Goal: Register for event/course

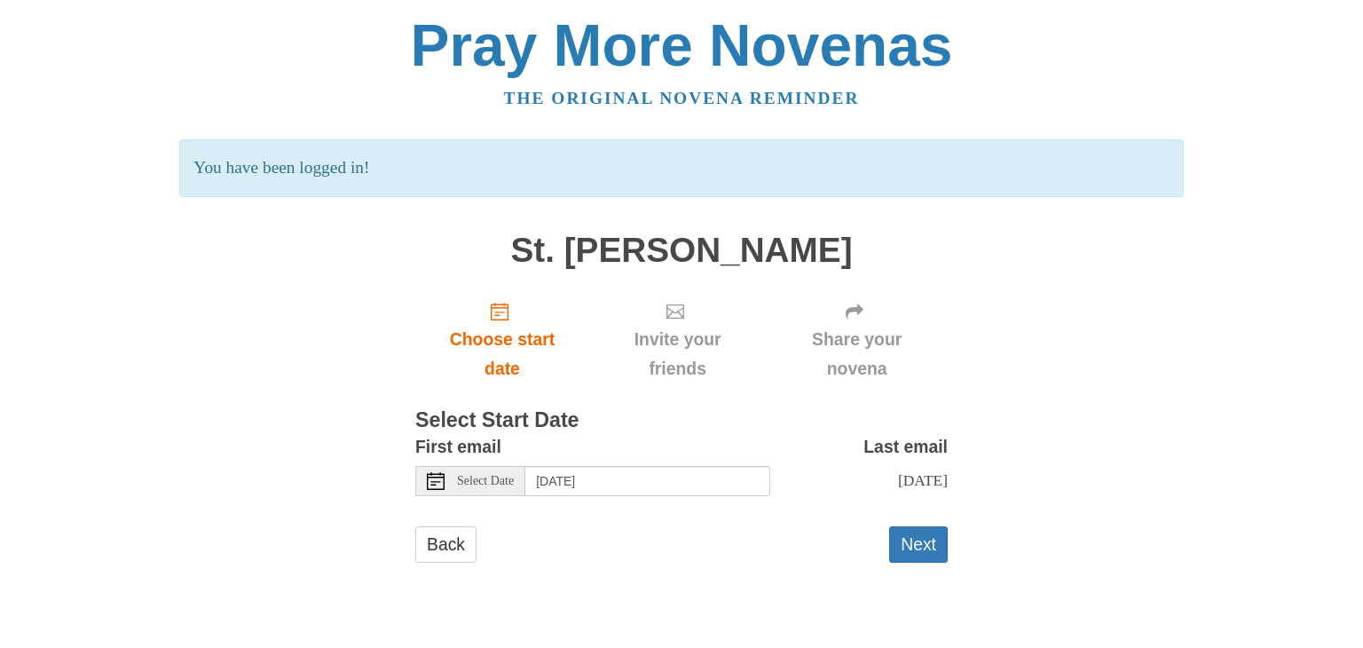
click at [761, 533] on form "First email Select Date [DATE] Last email [DATE] Selecting [DATE] as the start …" at bounding box center [681, 506] width 532 height 148
click at [919, 557] on button "Next" at bounding box center [918, 544] width 59 height 36
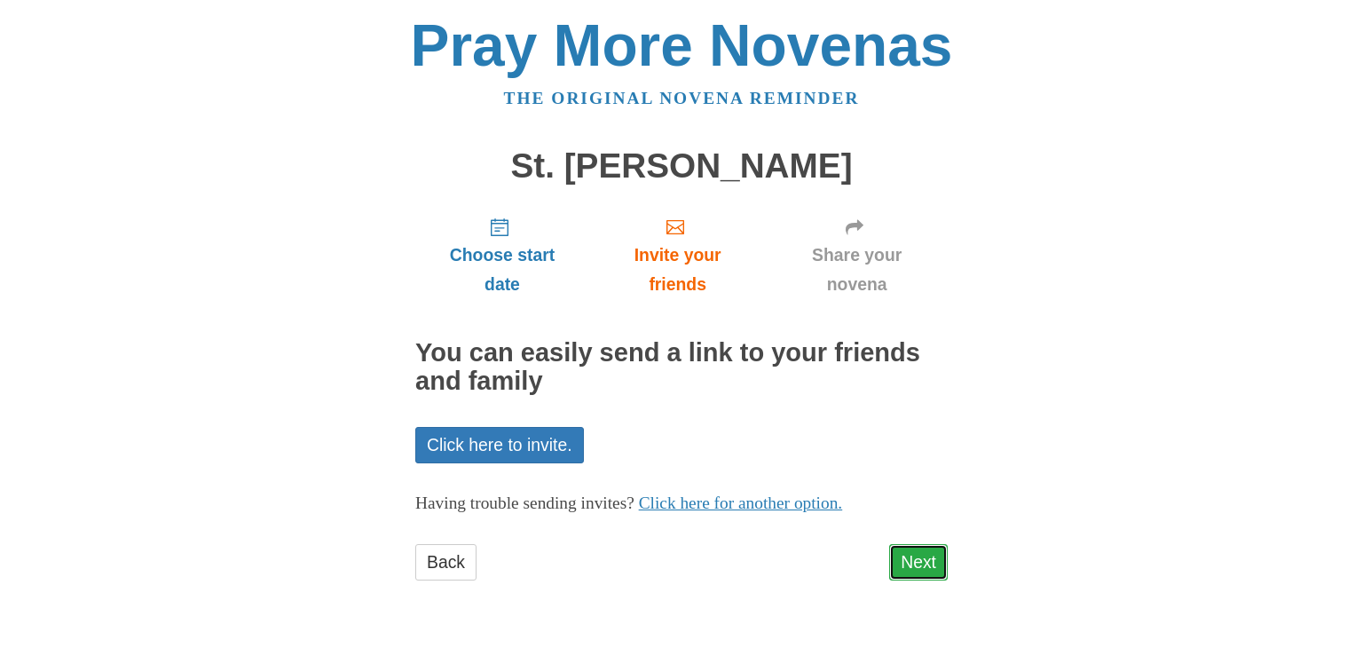
click at [914, 555] on link "Next" at bounding box center [918, 562] width 59 height 36
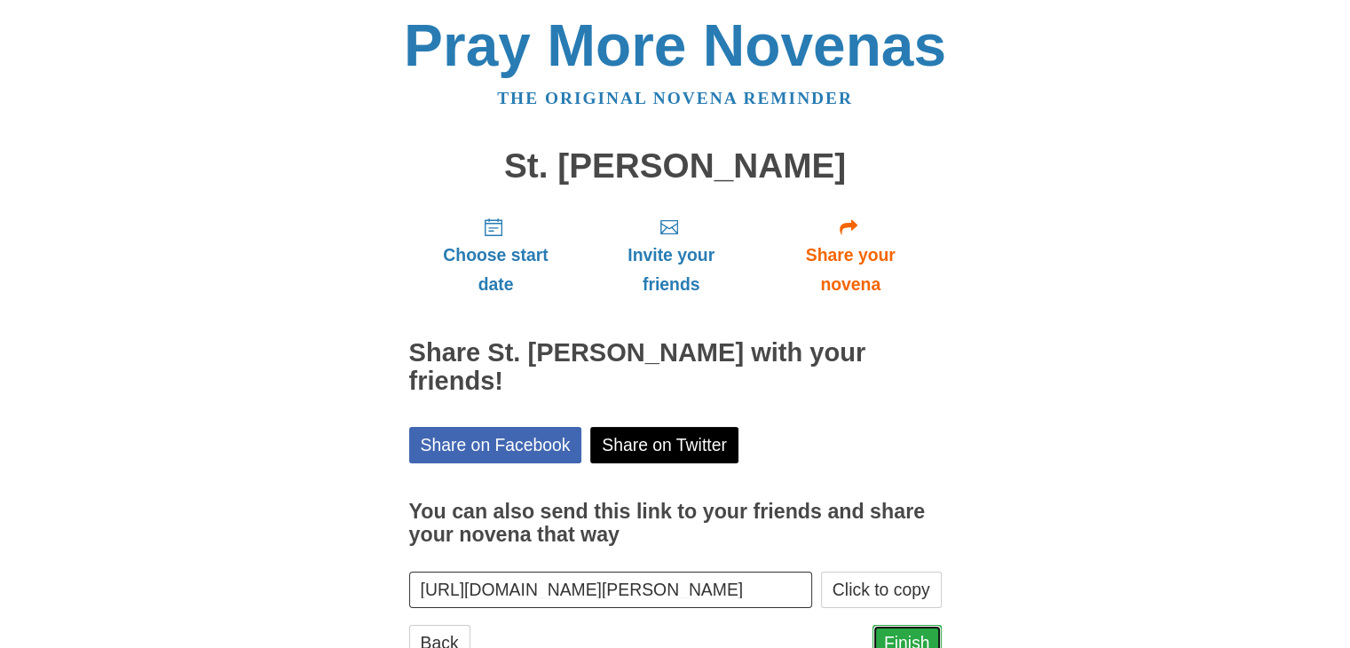
click at [910, 625] on link "Finish" at bounding box center [906, 643] width 69 height 36
